Goal: Task Accomplishment & Management: Use online tool/utility

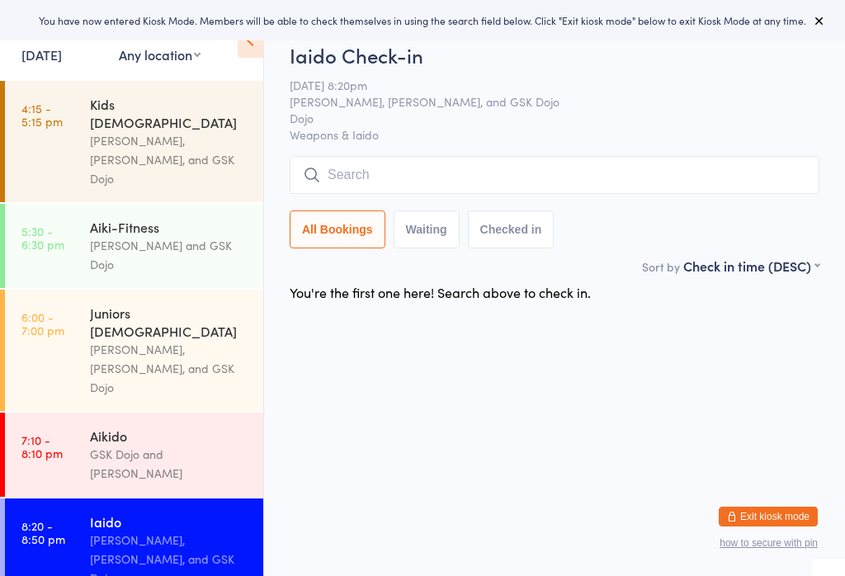
click at [163, 512] on div "Iaido" at bounding box center [169, 521] width 159 height 18
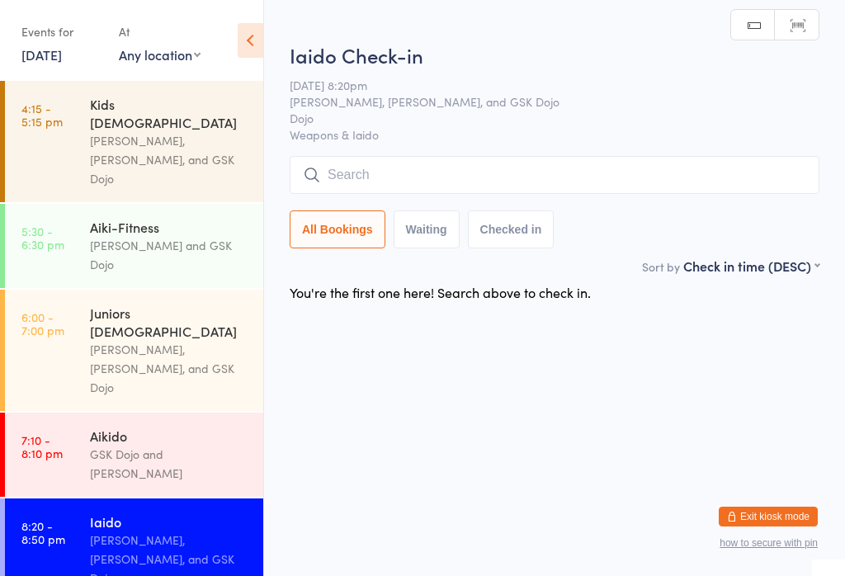
click at [392, 167] on input "search" at bounding box center [553, 175] width 529 height 38
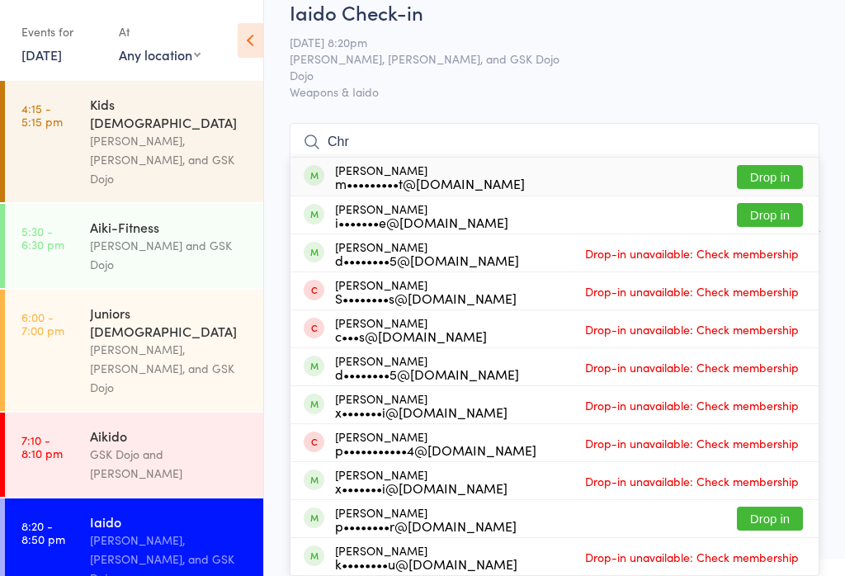
type input "Chr"
click at [796, 165] on button "Drop in" at bounding box center [769, 177] width 66 height 24
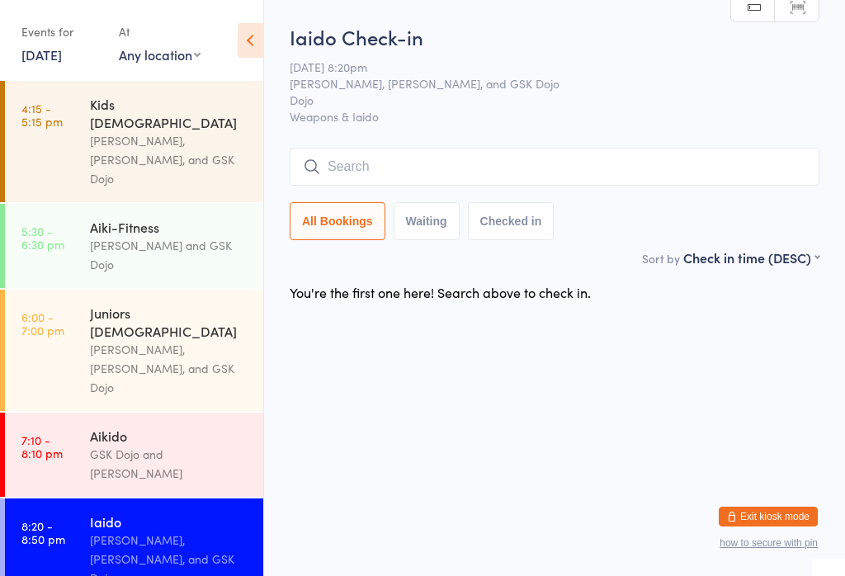
scroll to position [0, 0]
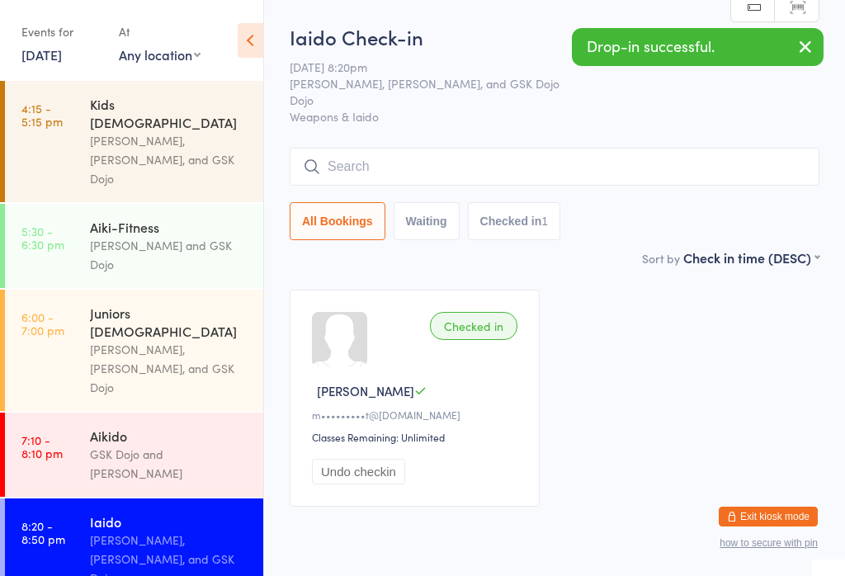
click at [382, 155] on input "search" at bounding box center [553, 167] width 529 height 38
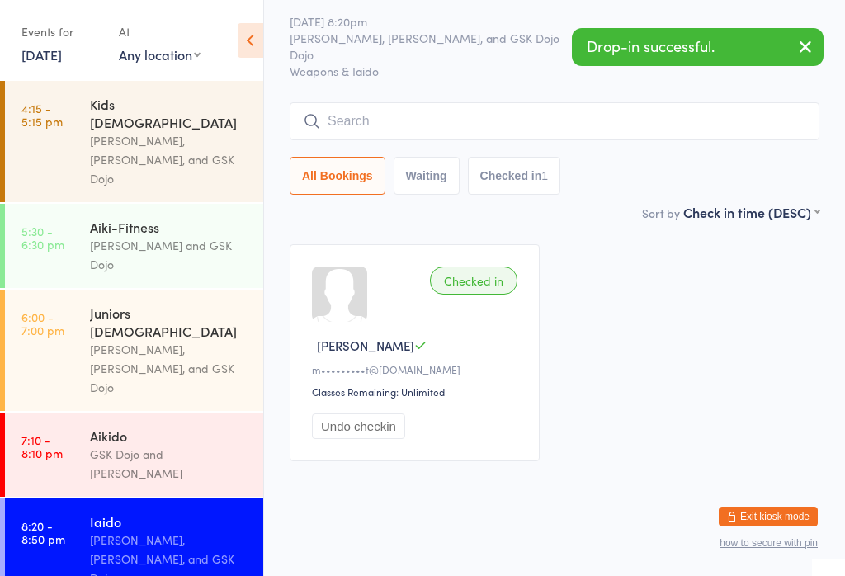
scroll to position [149, 0]
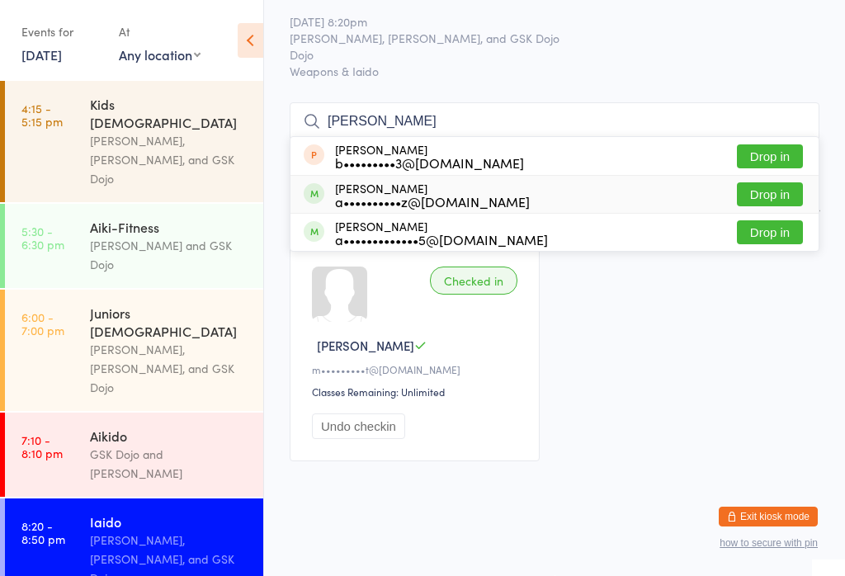
type input "[PERSON_NAME]"
click at [779, 182] on button "Drop in" at bounding box center [769, 194] width 66 height 24
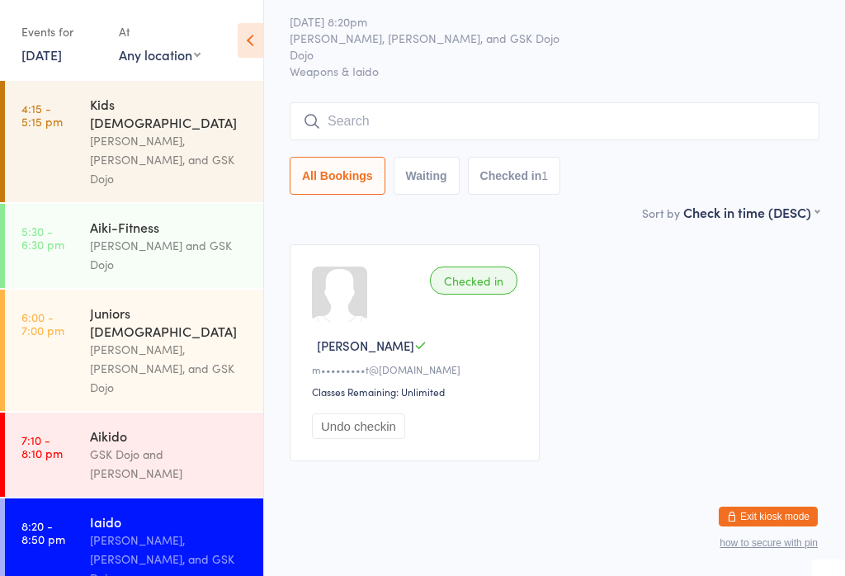
scroll to position [62, 0]
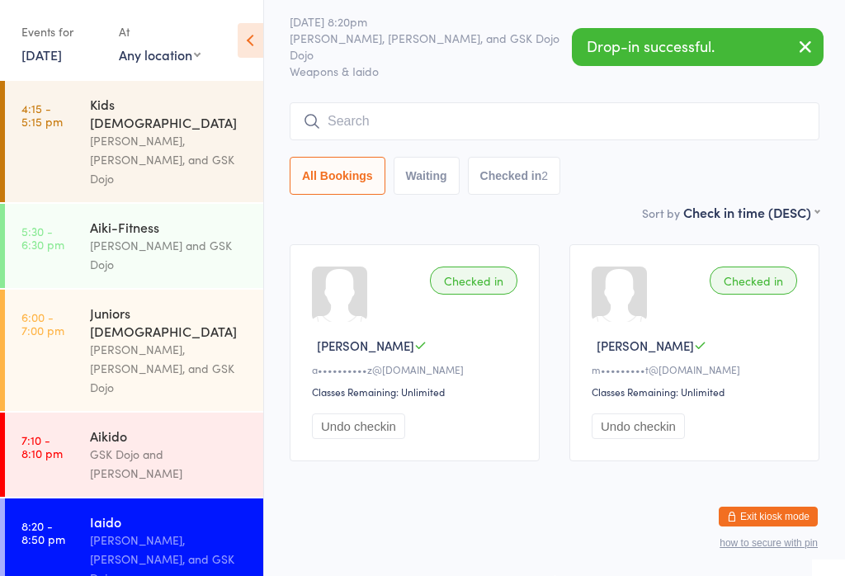
click at [394, 102] on input "search" at bounding box center [553, 121] width 529 height 38
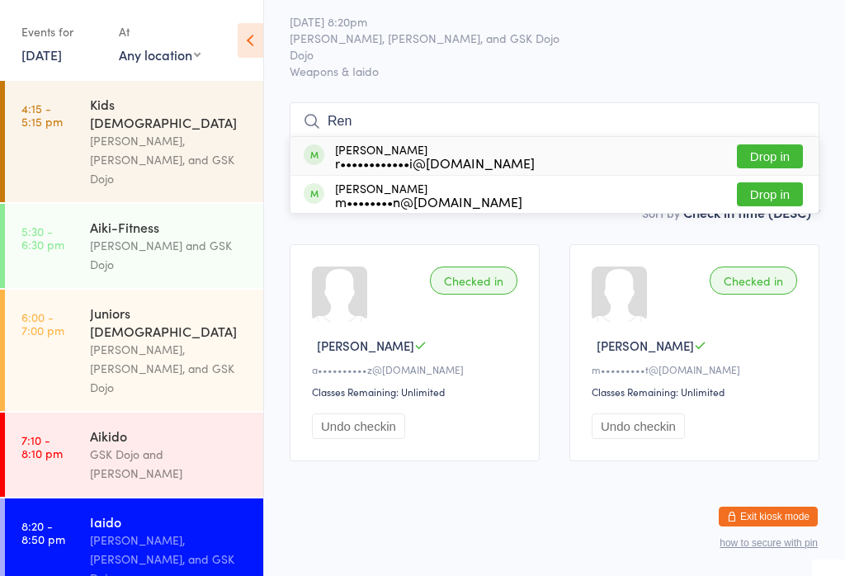
type input "Ren"
click at [783, 144] on button "Drop in" at bounding box center [769, 156] width 66 height 24
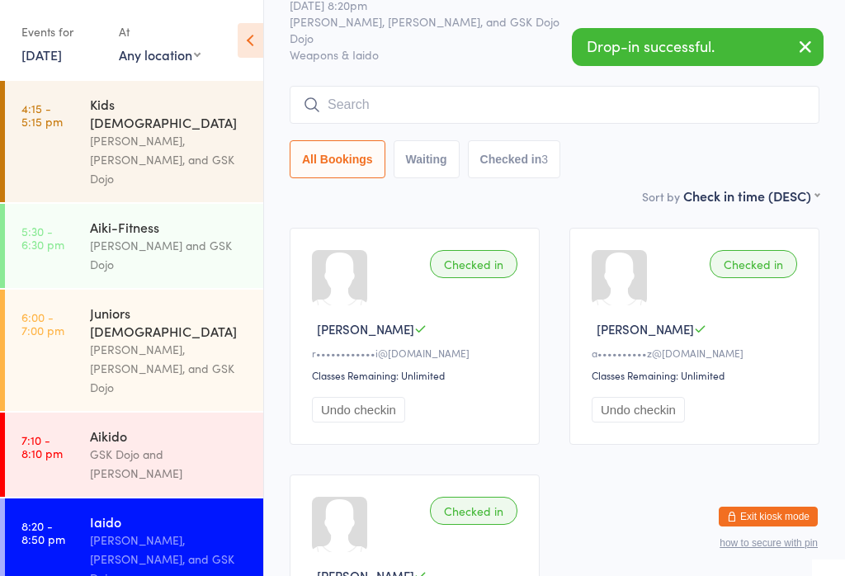
click at [130, 445] on div "GSK Dojo and [PERSON_NAME]" at bounding box center [169, 464] width 159 height 38
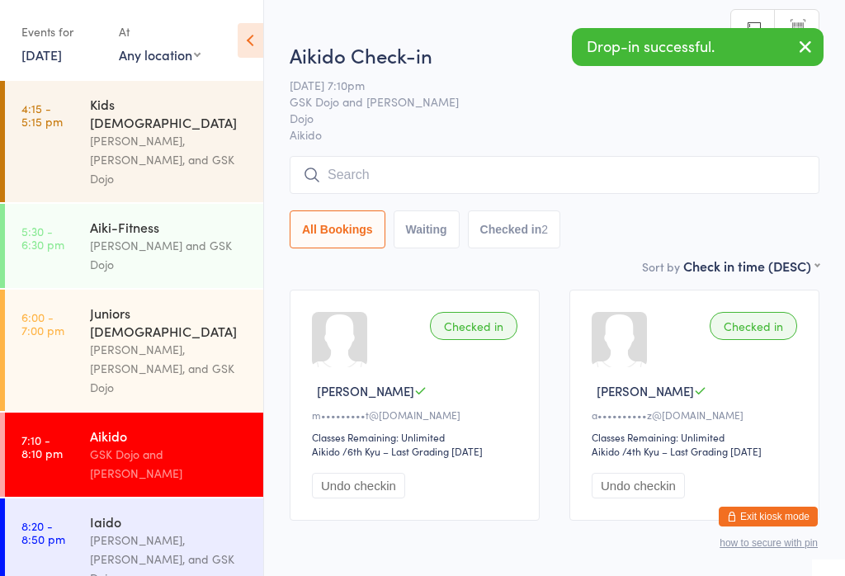
click at [421, 166] on input "search" at bounding box center [553, 175] width 529 height 38
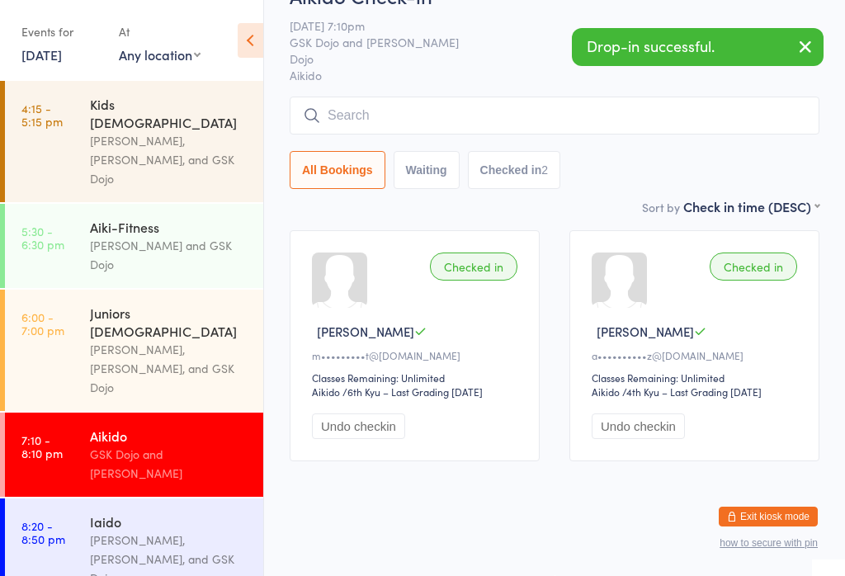
scroll to position [158, 0]
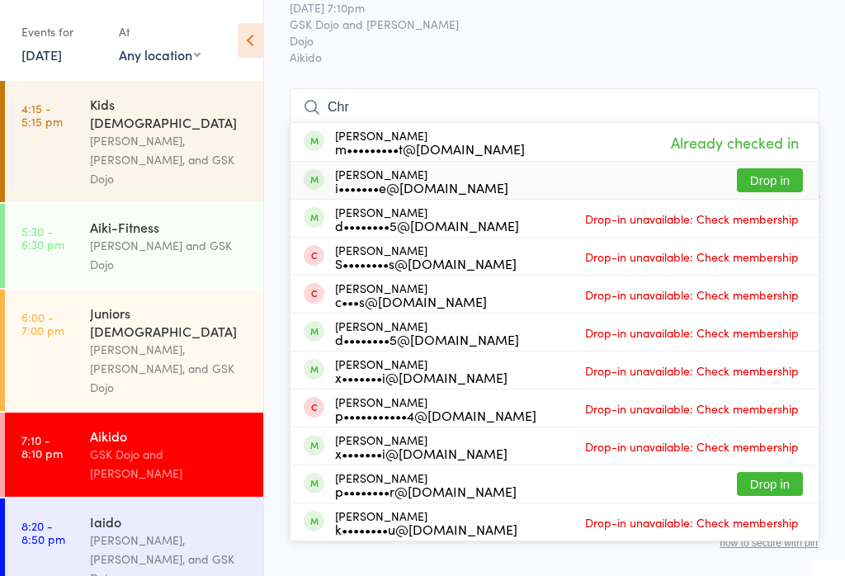
type input "Chr"
click at [779, 168] on button "Drop in" at bounding box center [769, 180] width 66 height 24
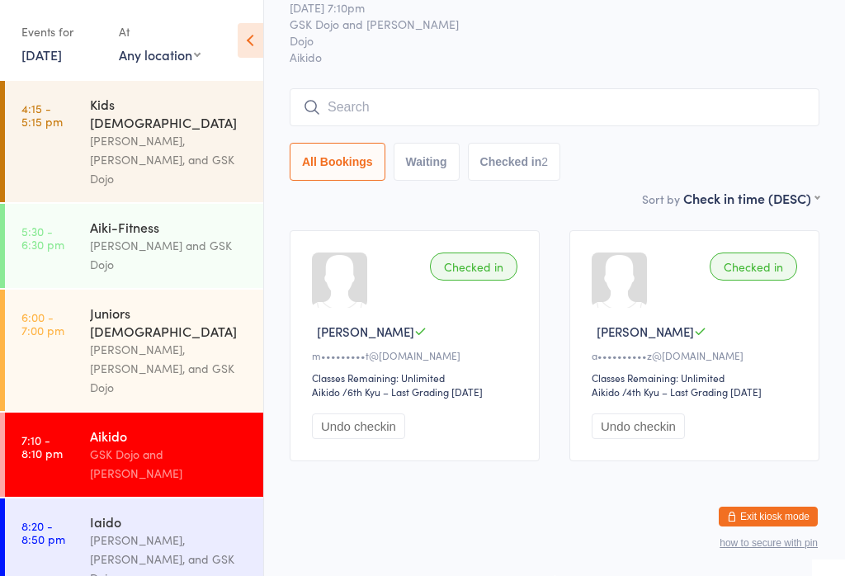
scroll to position [77, 0]
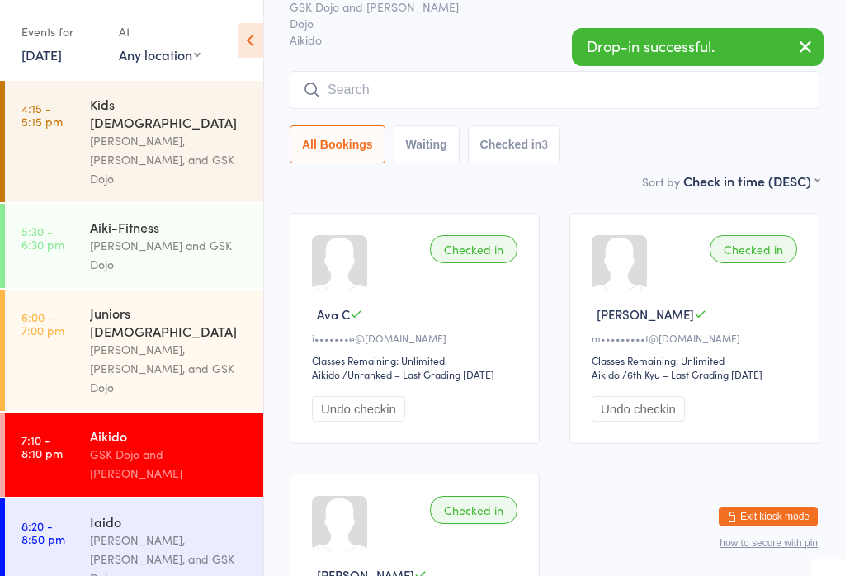
click at [153, 412] on div "Aikido GSK Dojo and [PERSON_NAME]" at bounding box center [176, 454] width 173 height 84
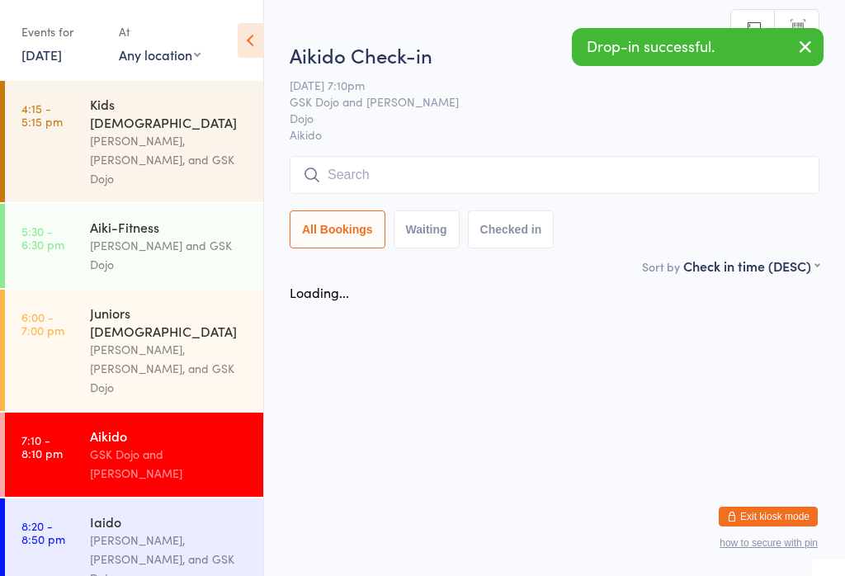
scroll to position [0, 0]
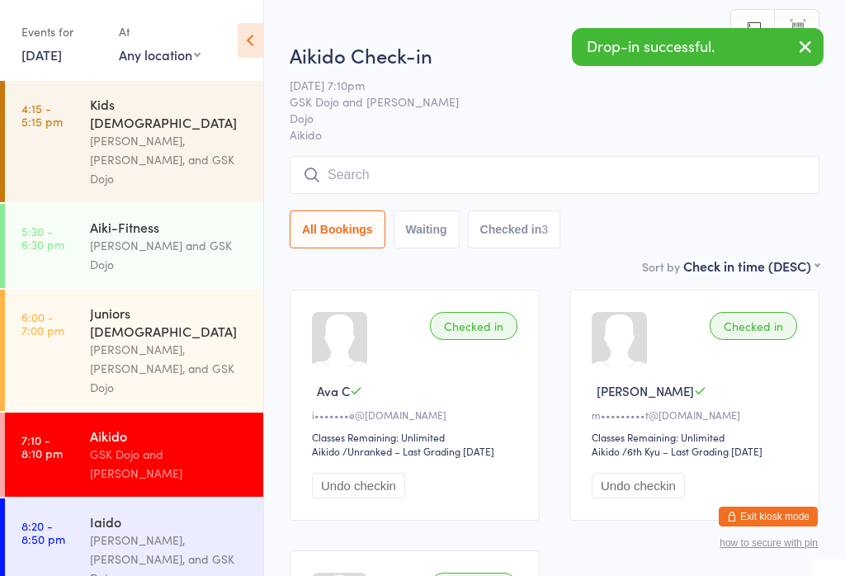
click at [392, 169] on input "search" at bounding box center [553, 175] width 529 height 38
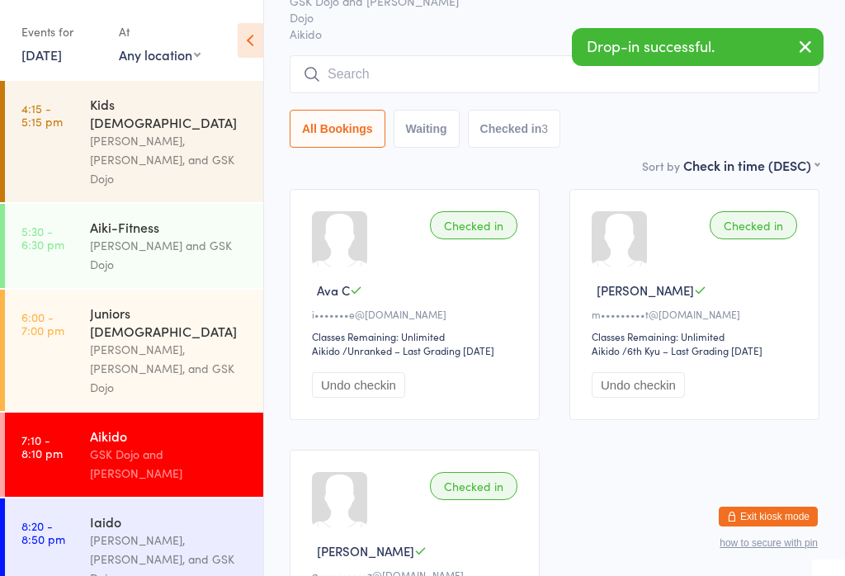
scroll to position [158, 0]
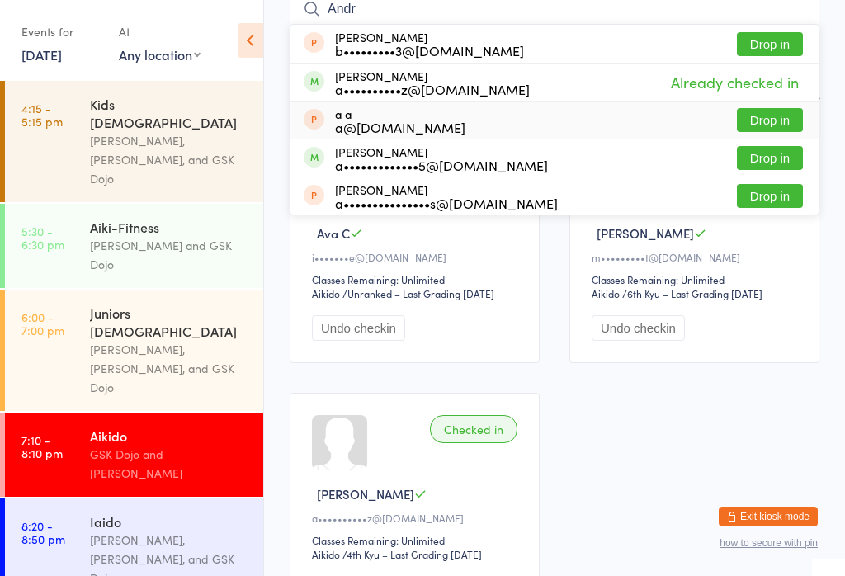
type input "Andr"
click at [779, 111] on button "Drop in" at bounding box center [769, 120] width 66 height 24
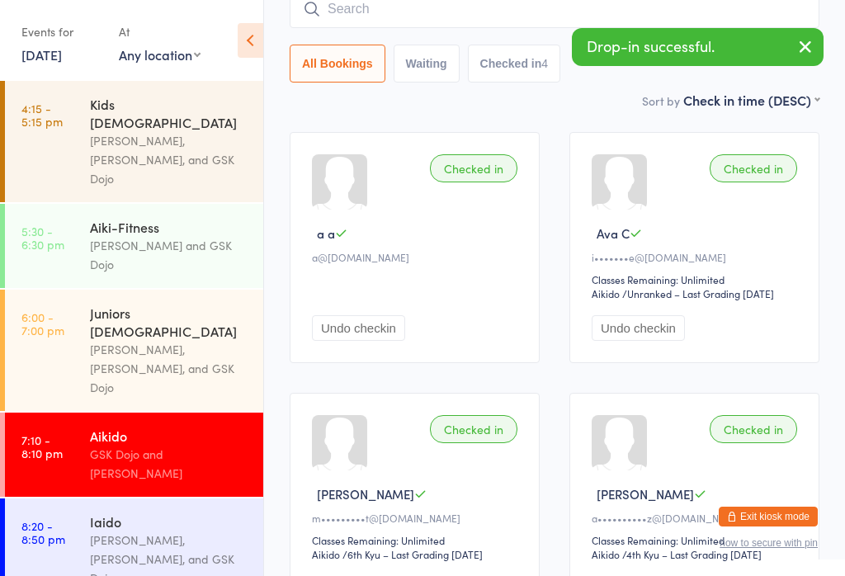
click at [140, 426] on div "Aikido" at bounding box center [169, 435] width 159 height 18
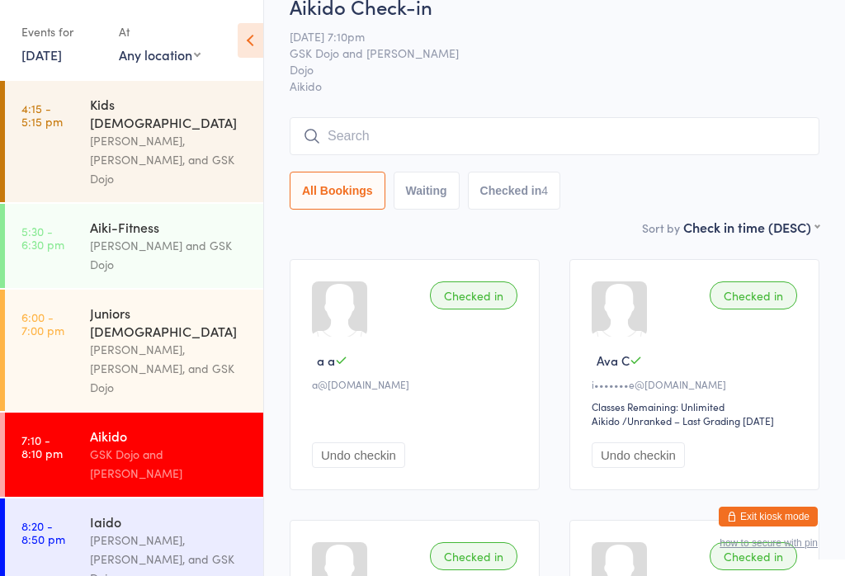
scroll to position [29, 0]
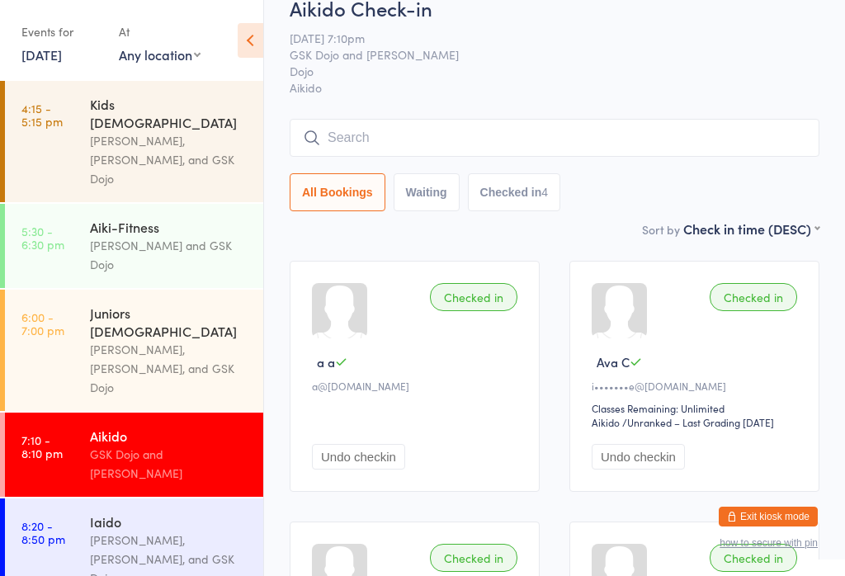
click at [375, 458] on button "Undo checkin" at bounding box center [358, 457] width 93 height 26
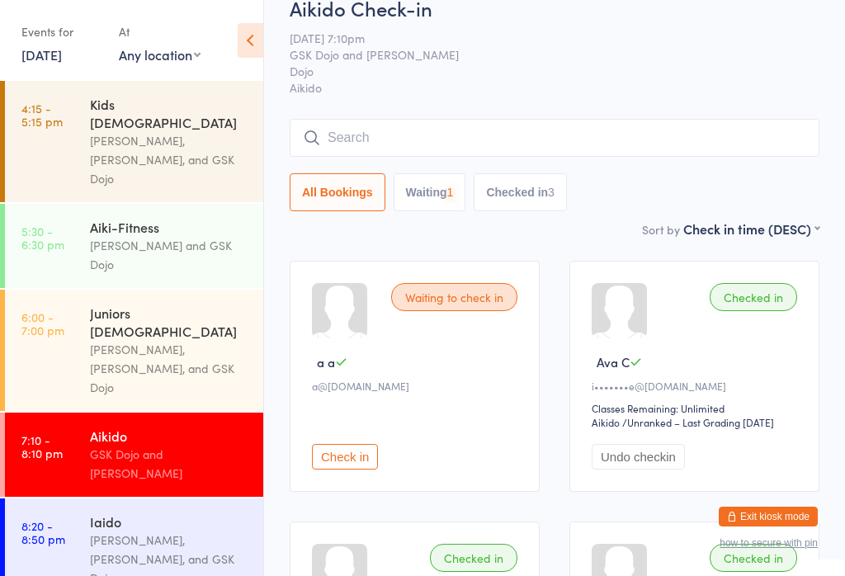
click at [377, 469] on button "Check in" at bounding box center [345, 457] width 66 height 26
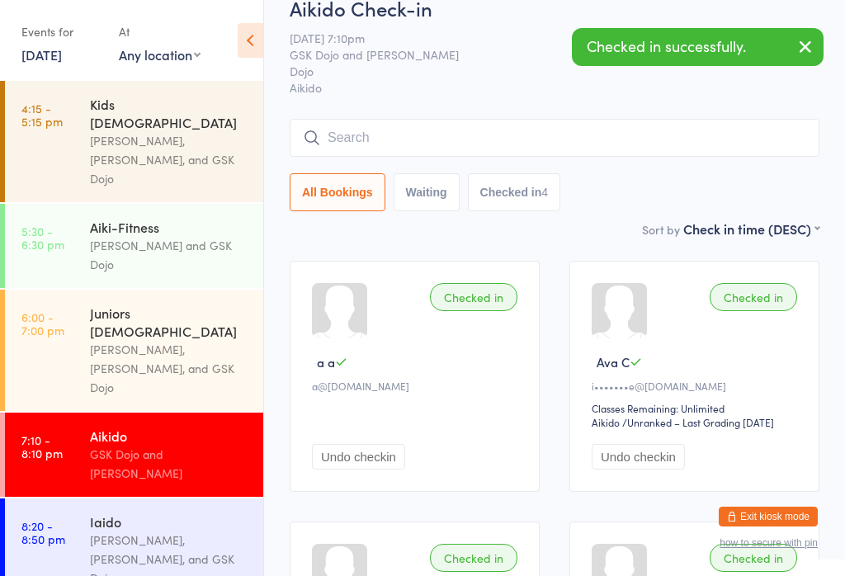
click at [657, 469] on button "Undo checkin" at bounding box center [637, 457] width 93 height 26
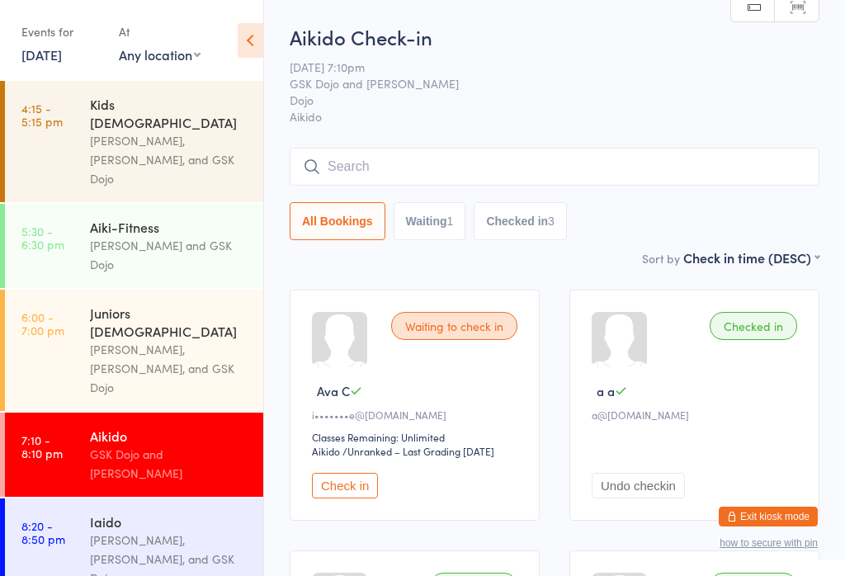
scroll to position [0, 0]
click at [398, 155] on input "search" at bounding box center [553, 167] width 529 height 38
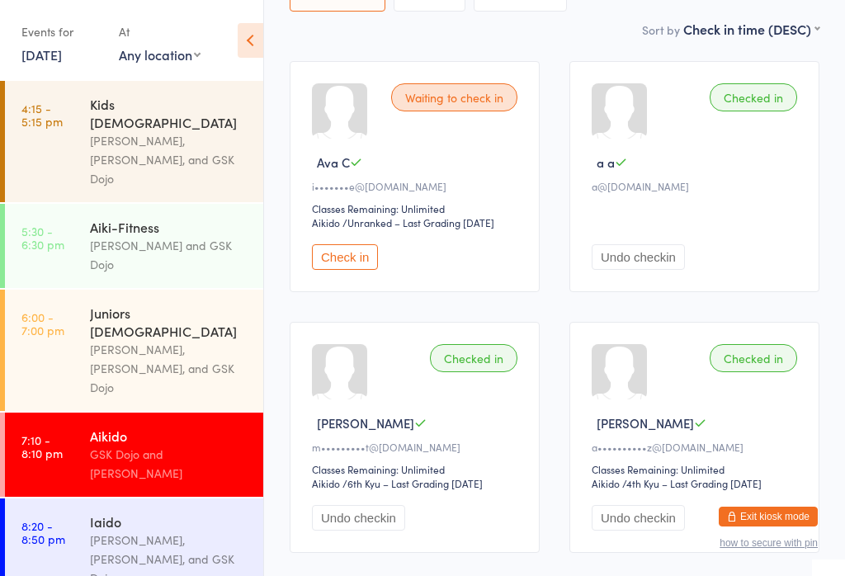
scroll to position [229, 0]
click at [108, 530] on div "[PERSON_NAME], [PERSON_NAME], and GSK Dojo" at bounding box center [169, 558] width 159 height 57
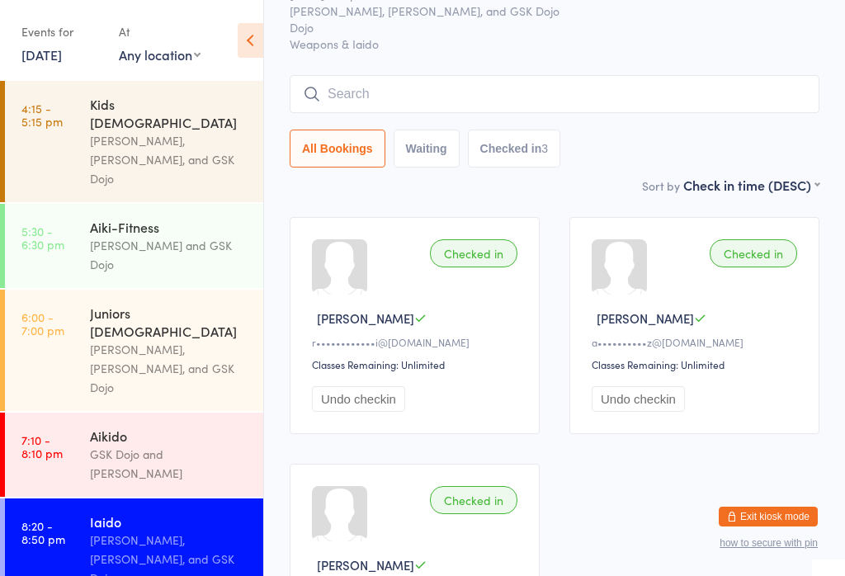
scroll to position [71, 0]
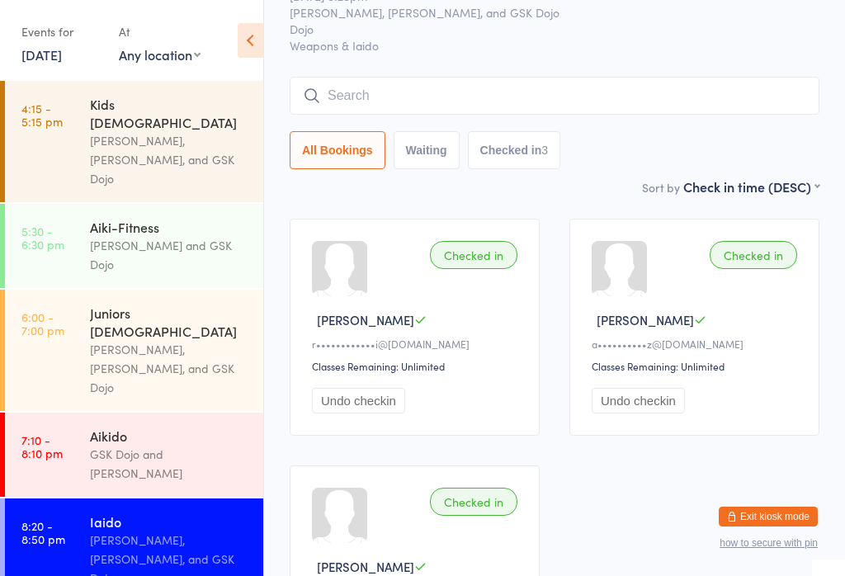
click at [175, 426] on div "Aikido" at bounding box center [169, 435] width 159 height 18
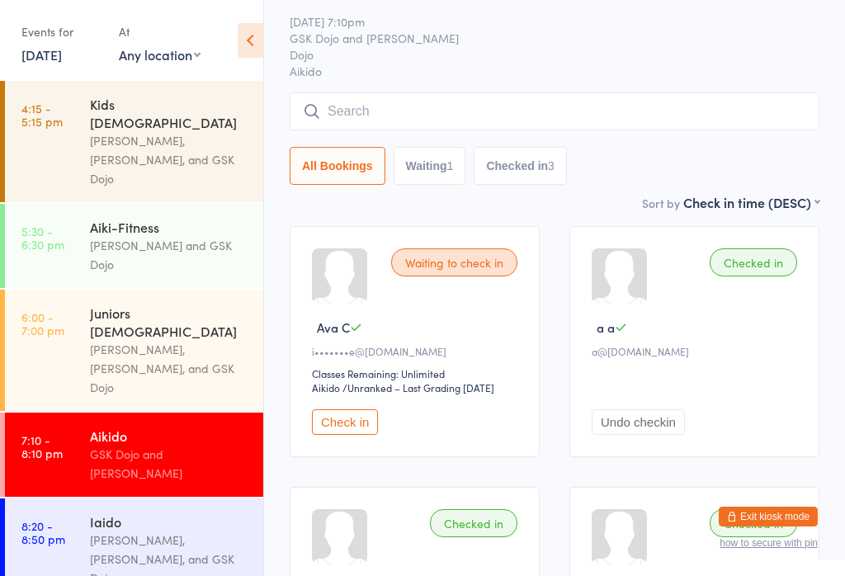
scroll to position [65, 0]
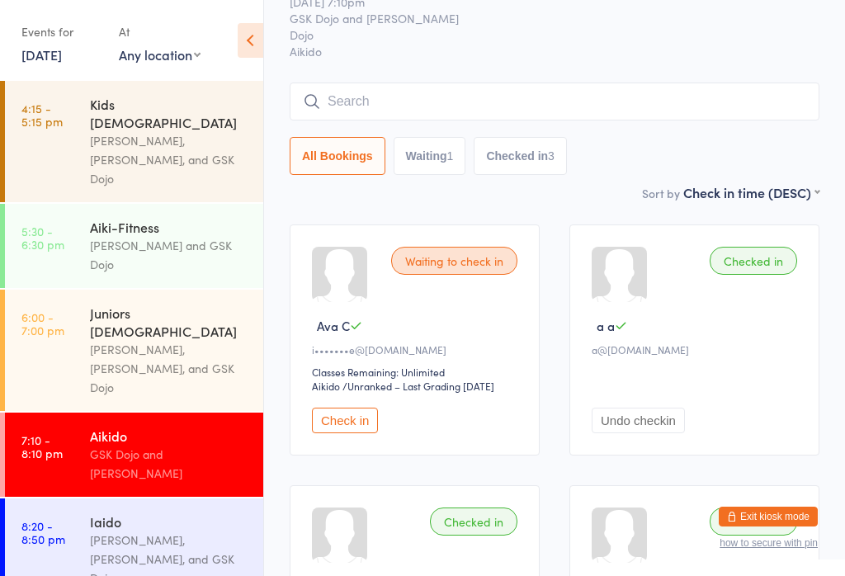
click at [589, 100] on input "search" at bounding box center [553, 101] width 529 height 38
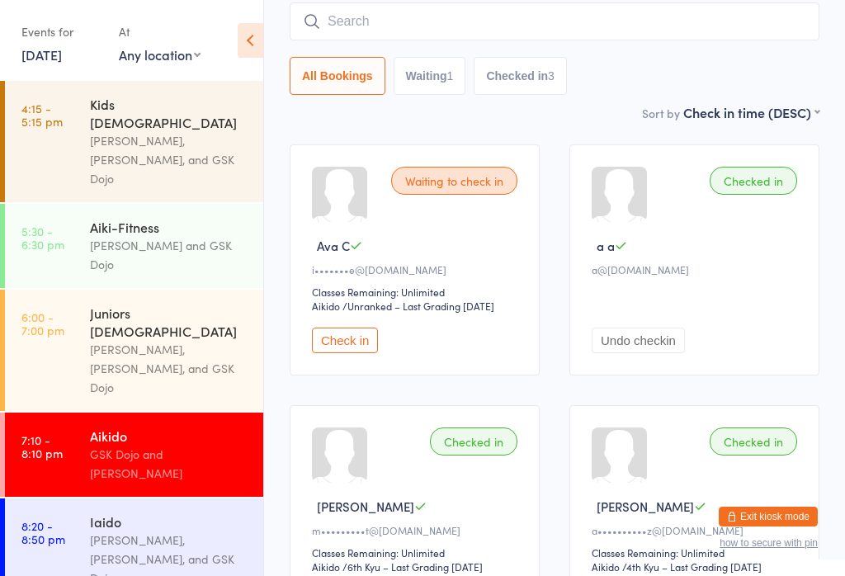
scroll to position [149, 0]
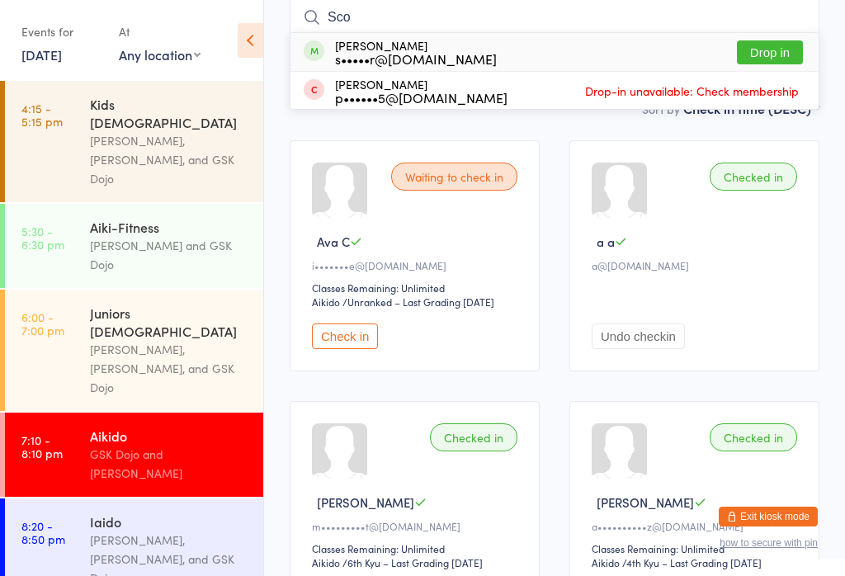
type input "Sco"
click at [447, 53] on div "s•••••r@[DOMAIN_NAME]" at bounding box center [416, 58] width 162 height 13
